Goal: Task Accomplishment & Management: Manage account settings

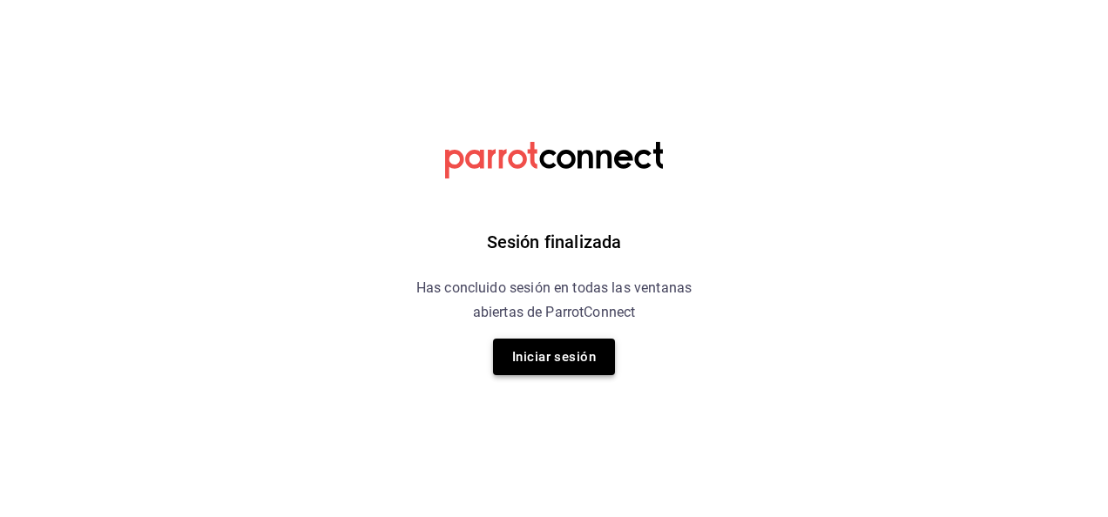
click at [587, 361] on button "Iniciar sesión" at bounding box center [554, 357] width 122 height 37
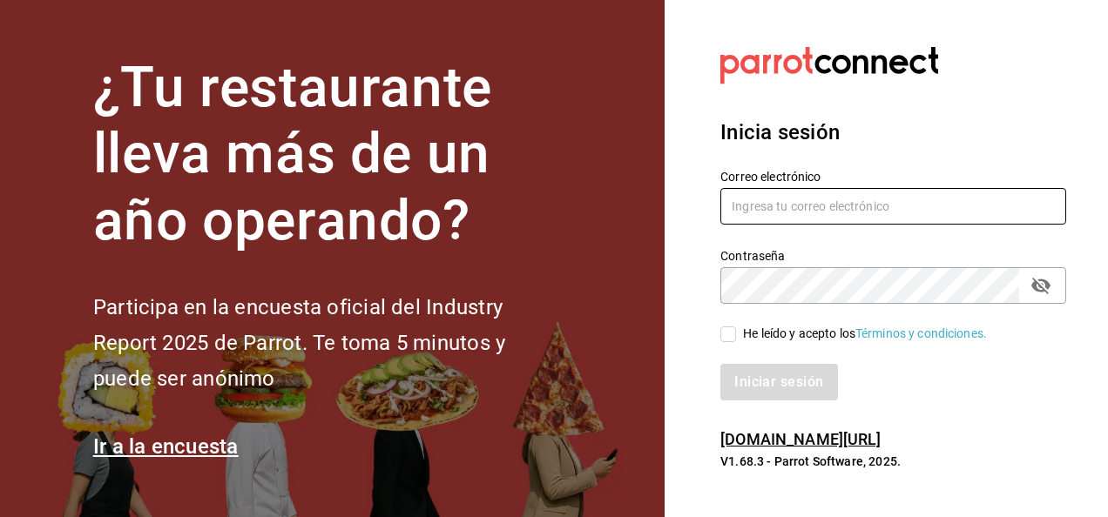
type input "jupiter.flores@grupocosteno.com"
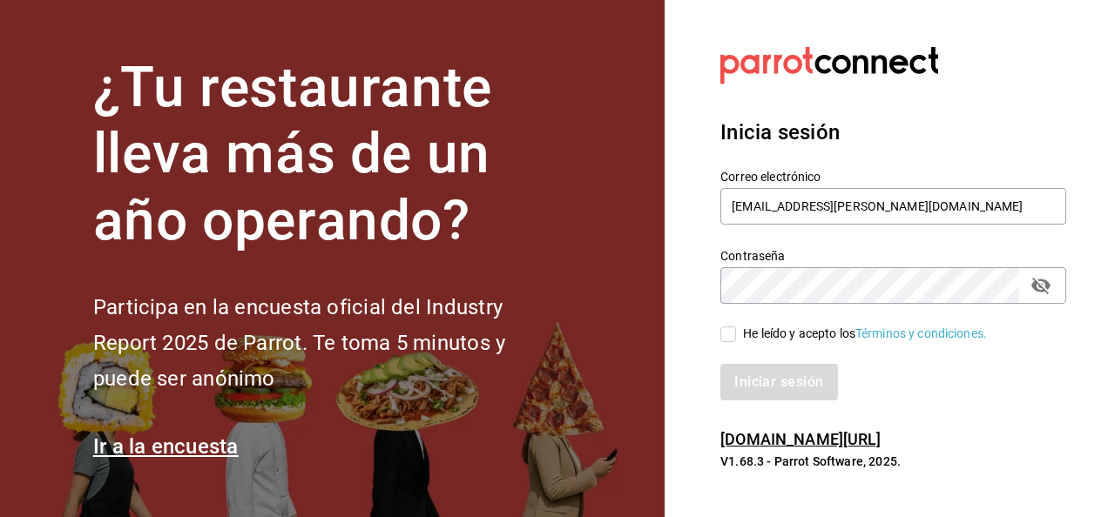
click at [744, 338] on div "He leído y acepto los Términos y condiciones." at bounding box center [865, 334] width 244 height 18
click at [736, 338] on input "He leído y acepto los Términos y condiciones." at bounding box center [728, 335] width 16 height 16
checkbox input "true"
click at [749, 376] on button "Iniciar sesión" at bounding box center [779, 382] width 118 height 37
